Goal: Browse casually

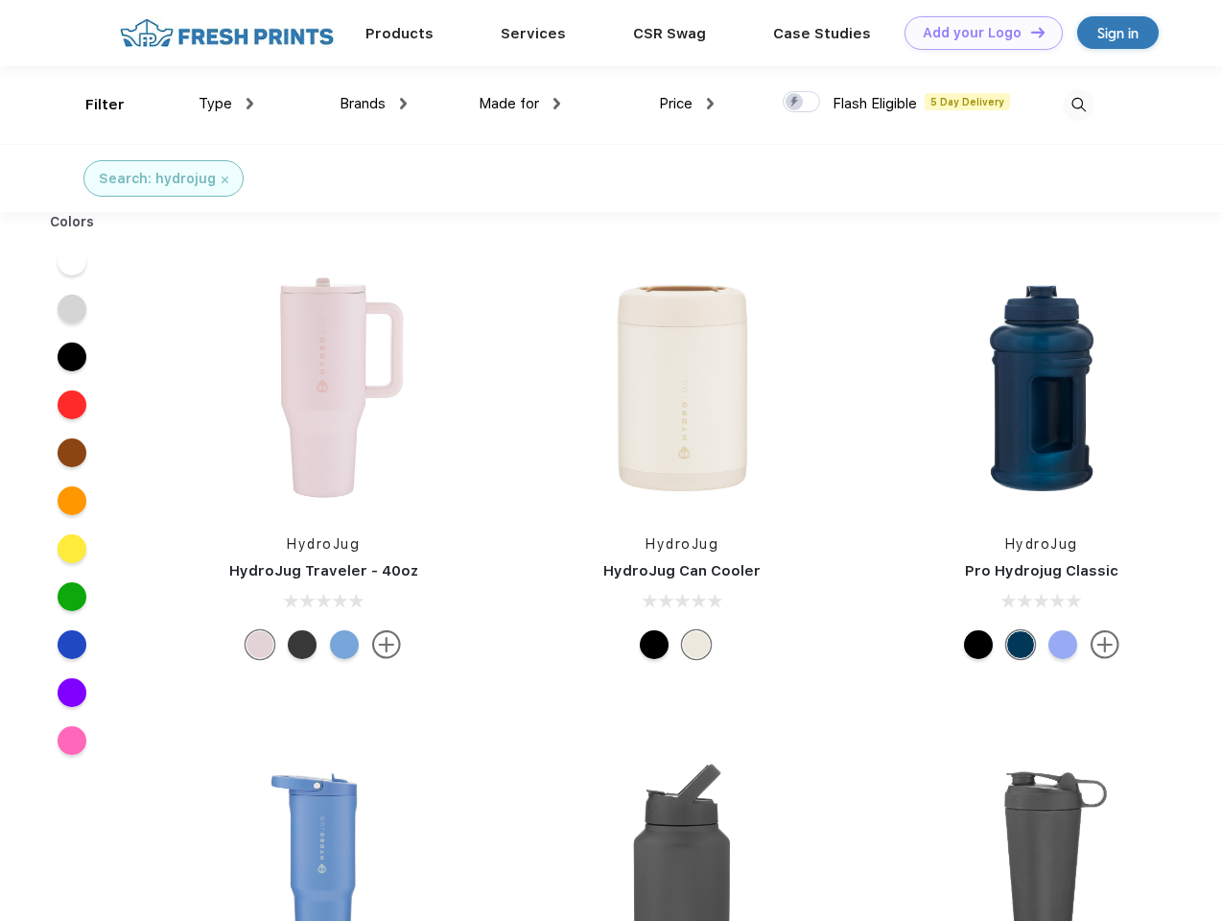
scroll to position [1, 0]
click at [976, 33] on link "Add your Logo Design Tool" at bounding box center [983, 33] width 158 height 34
click at [0, 0] on div "Design Tool" at bounding box center [0, 0] width 0 height 0
click at [1029, 32] on link "Add your Logo Design Tool" at bounding box center [983, 33] width 158 height 34
click at [92, 105] on div "Filter" at bounding box center [104, 105] width 39 height 22
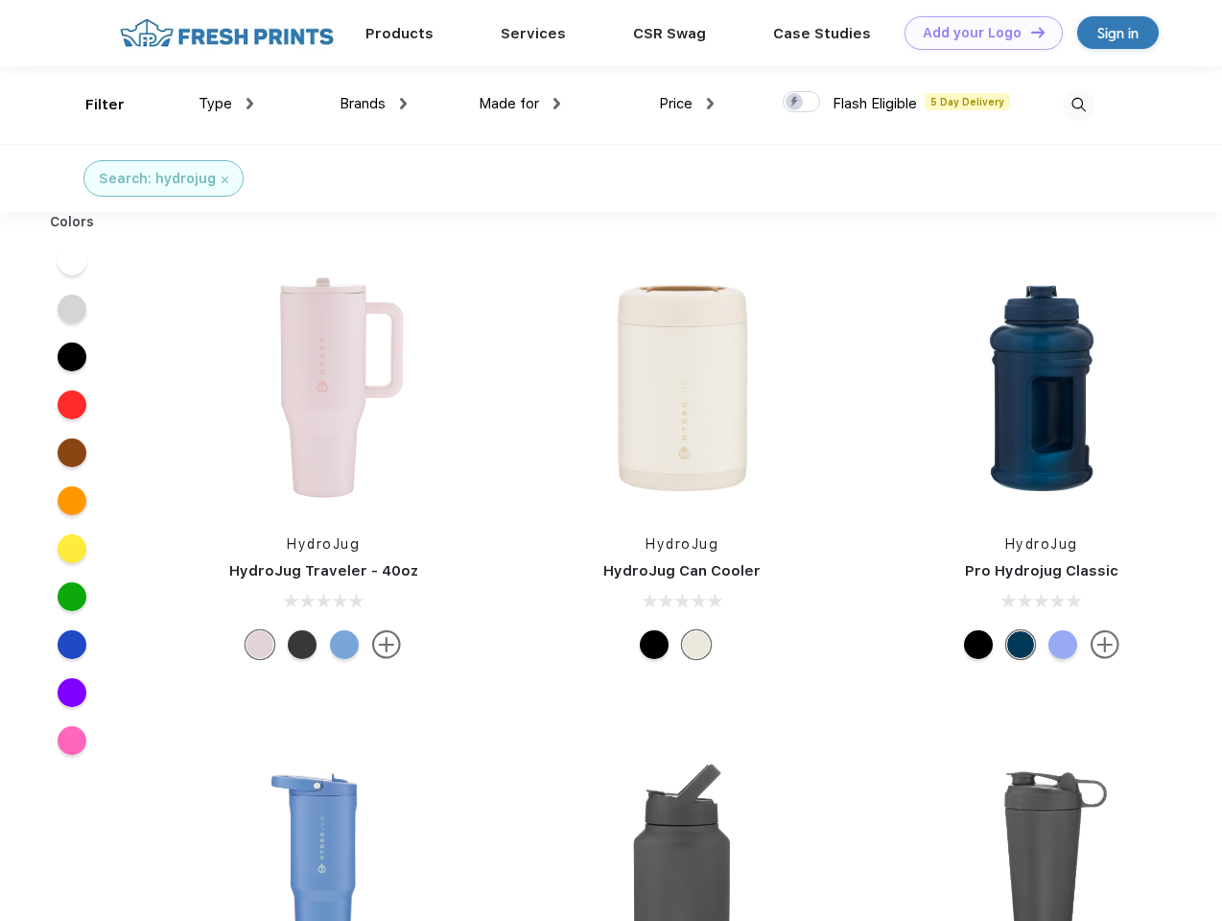
click at [226, 104] on span "Type" at bounding box center [216, 103] width 34 height 17
click at [373, 104] on span "Brands" at bounding box center [362, 103] width 46 height 17
click at [520, 104] on span "Made for" at bounding box center [509, 103] width 60 height 17
click at [687, 104] on span "Price" at bounding box center [676, 103] width 34 height 17
click at [802, 103] on div at bounding box center [801, 101] width 37 height 21
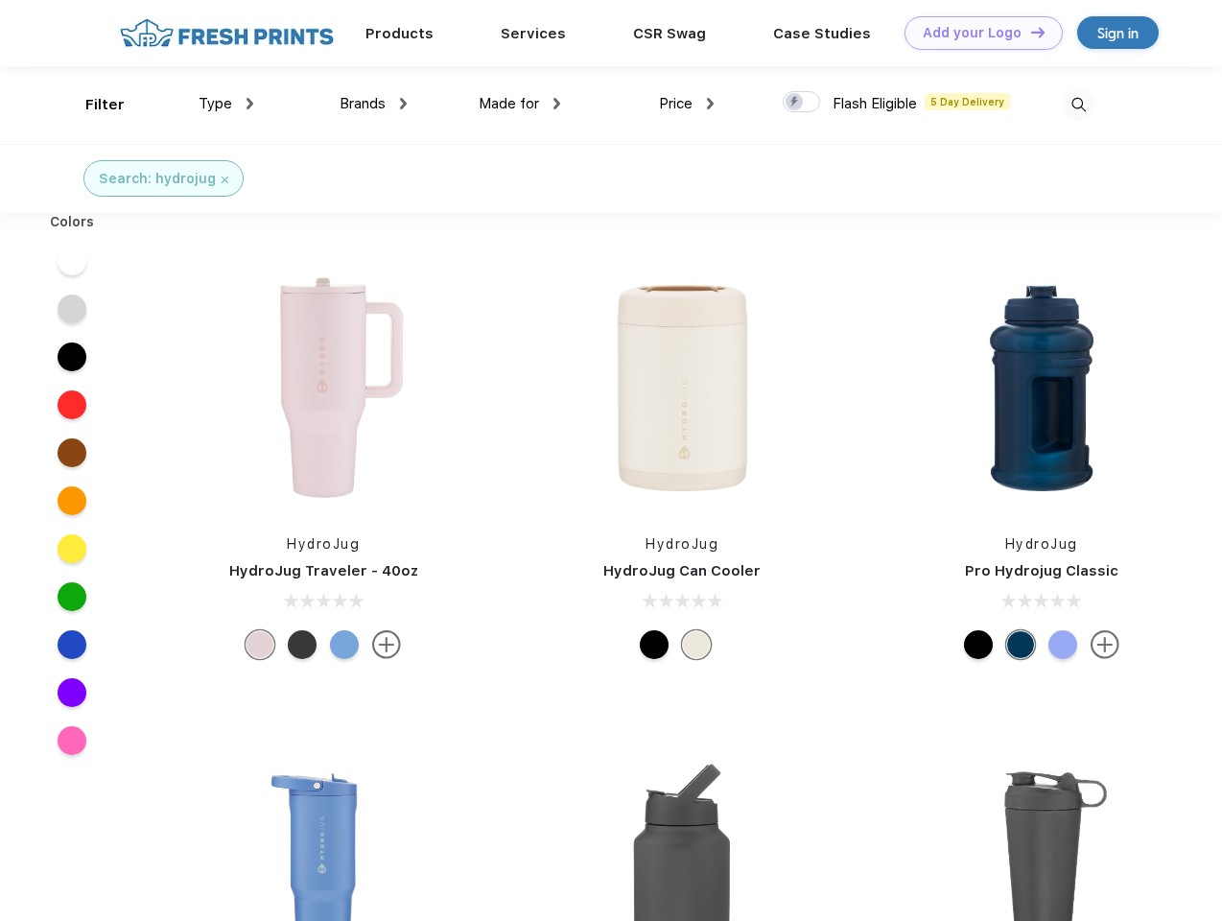
click at [795, 103] on input "checkbox" at bounding box center [789, 96] width 12 height 12
click at [1078, 105] on img at bounding box center [1079, 105] width 32 height 32
